Goal: Browse casually

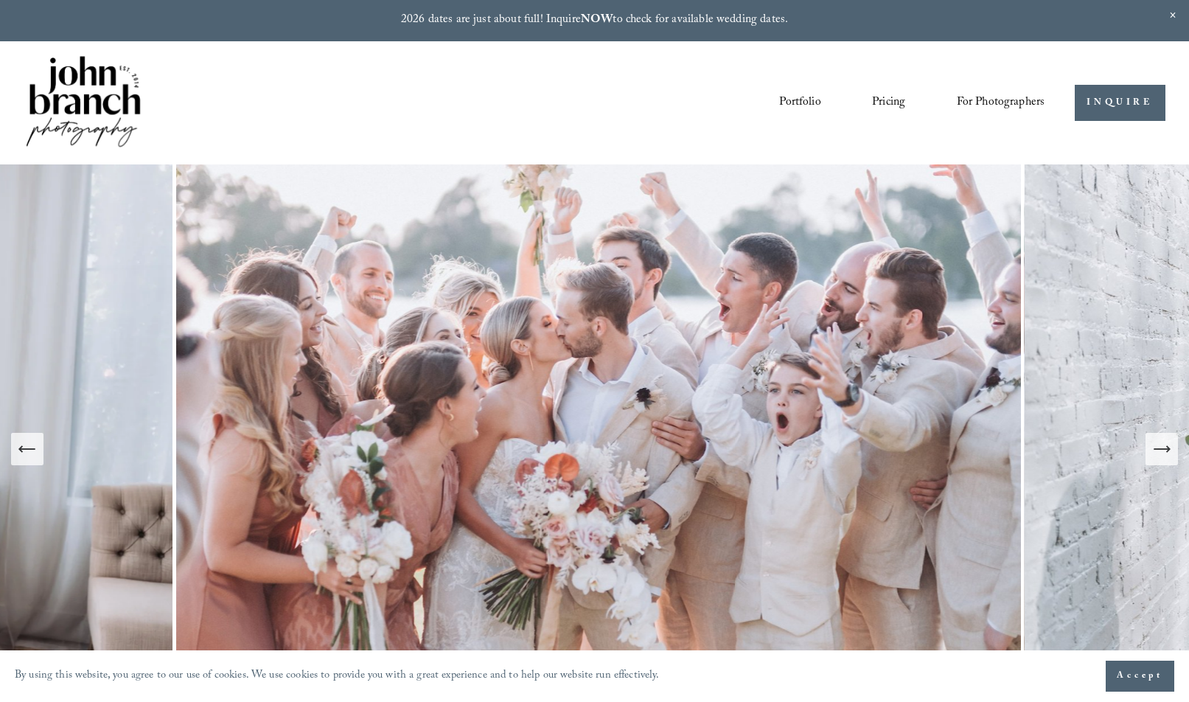
click at [794, 104] on link "Portfolio" at bounding box center [799, 103] width 41 height 25
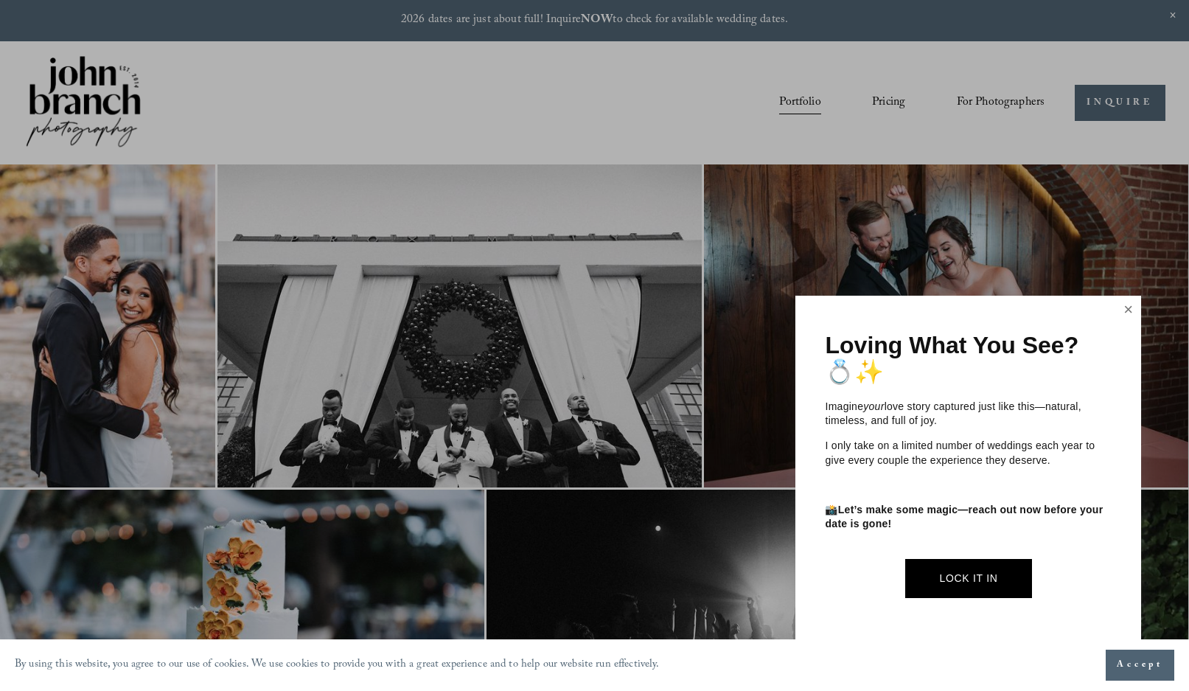
click at [1128, 315] on link "Close" at bounding box center [1128, 310] width 22 height 24
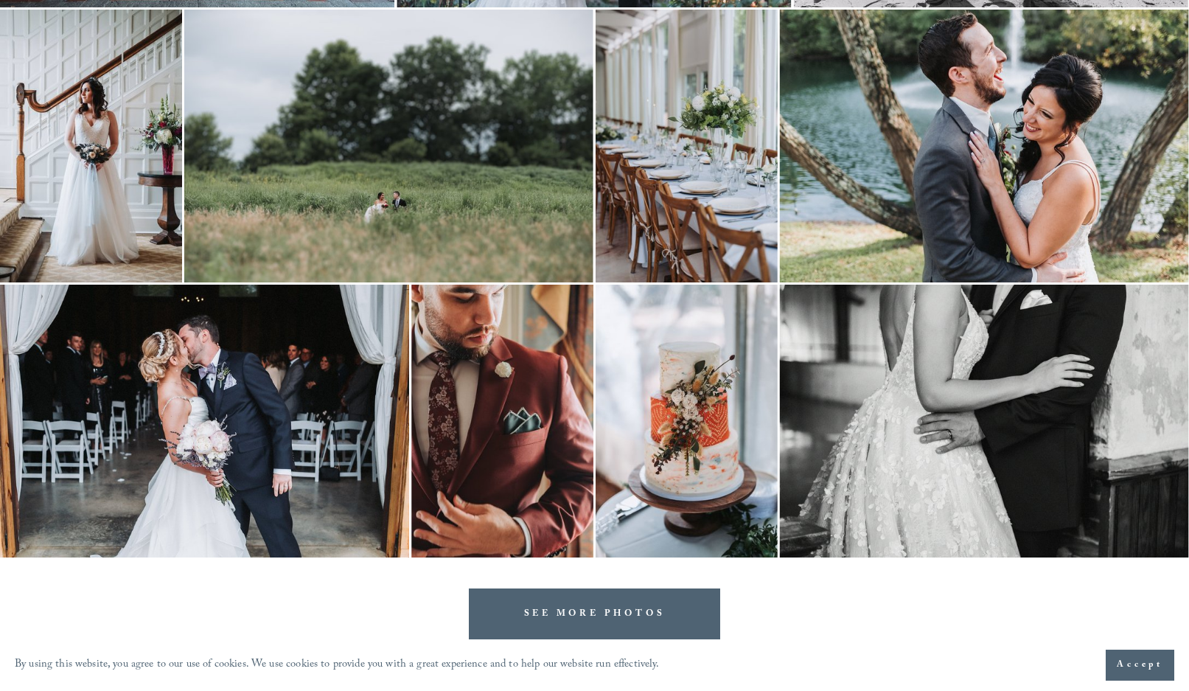
scroll to position [4486, 0]
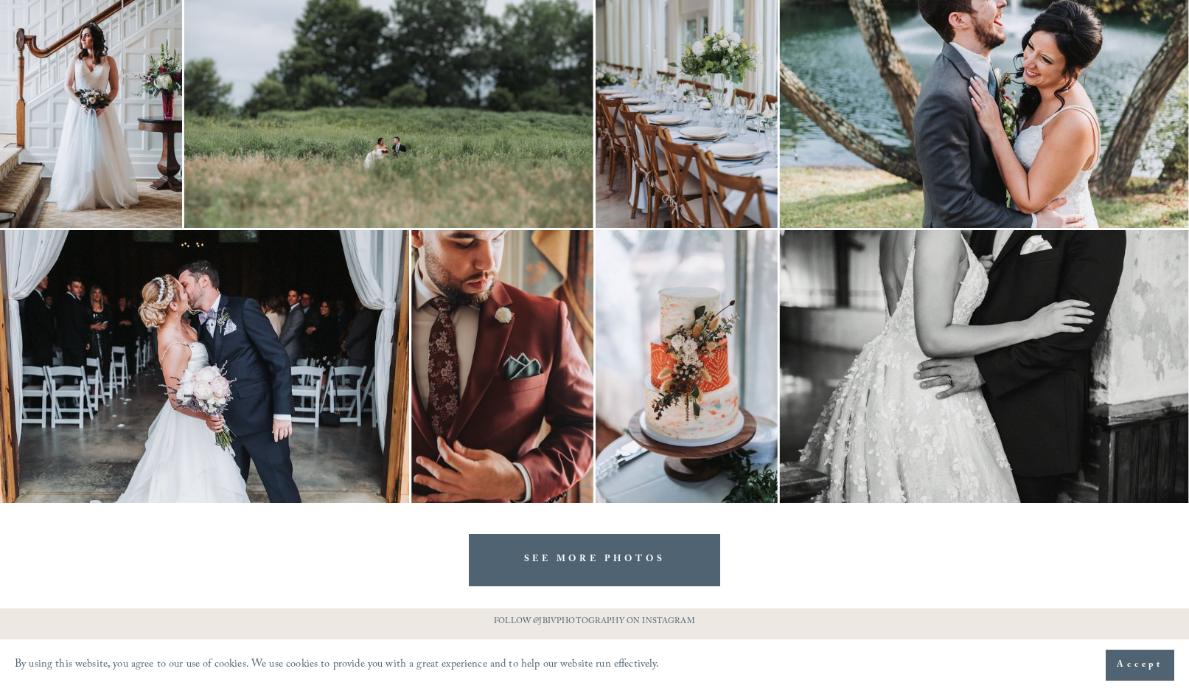
click at [629, 562] on link "SEE MORE PHOTOS" at bounding box center [595, 560] width 252 height 52
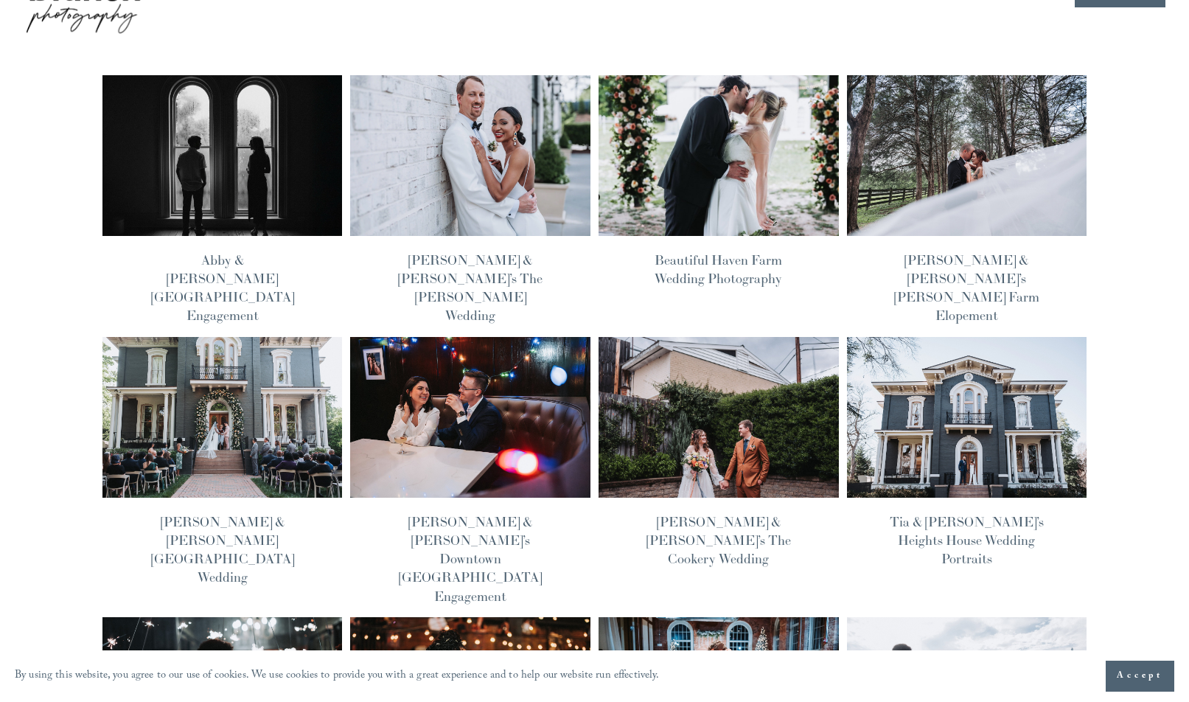
scroll to position [159, 0]
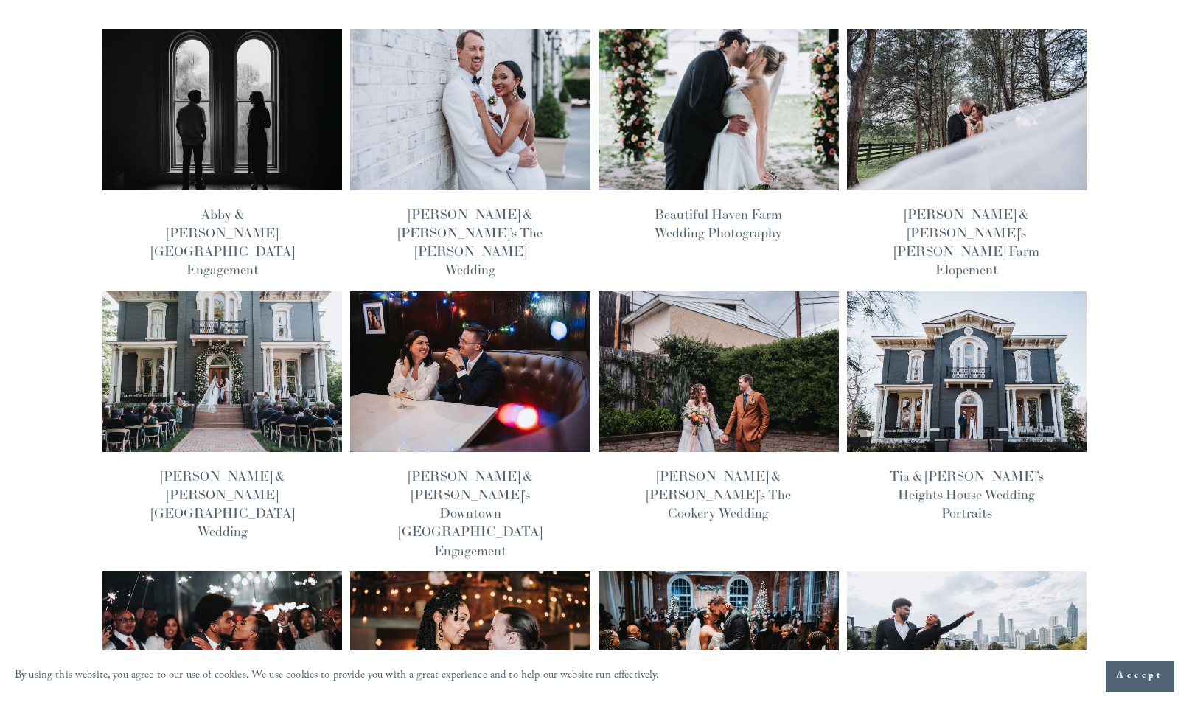
click at [438, 220] on link "[PERSON_NAME] & [PERSON_NAME]’s The [PERSON_NAME] Wedding" at bounding box center [470, 242] width 144 height 73
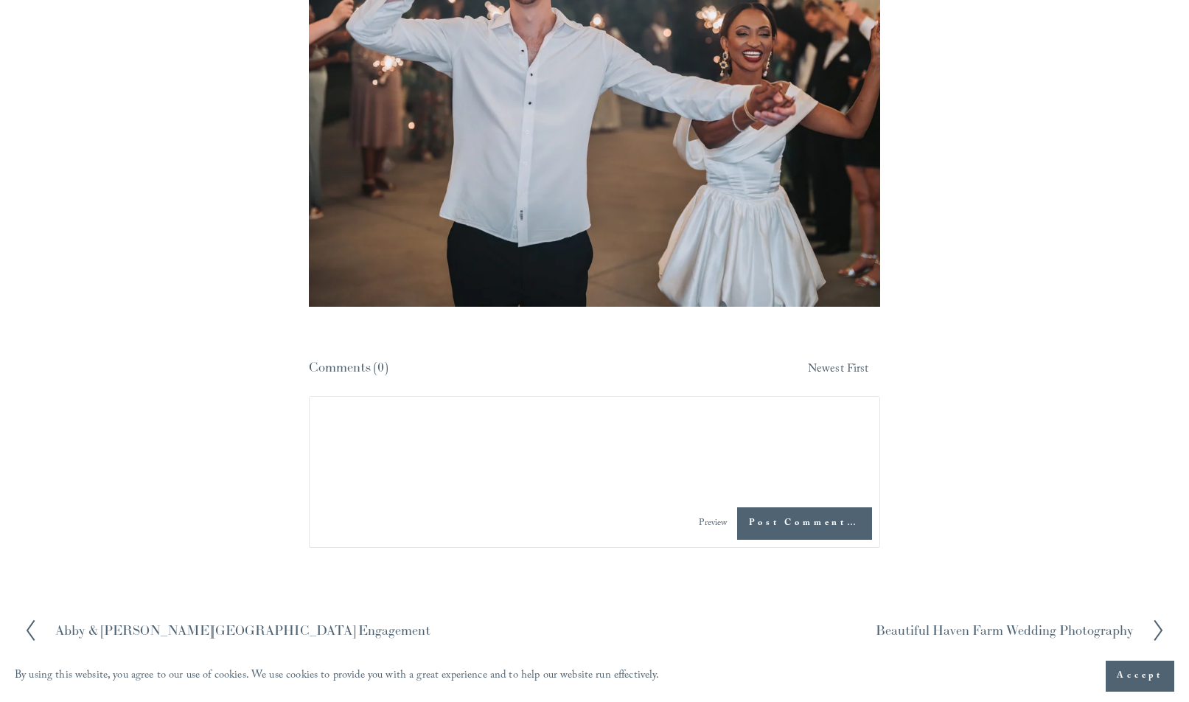
scroll to position [35667, 0]
